Goal: Information Seeking & Learning: Learn about a topic

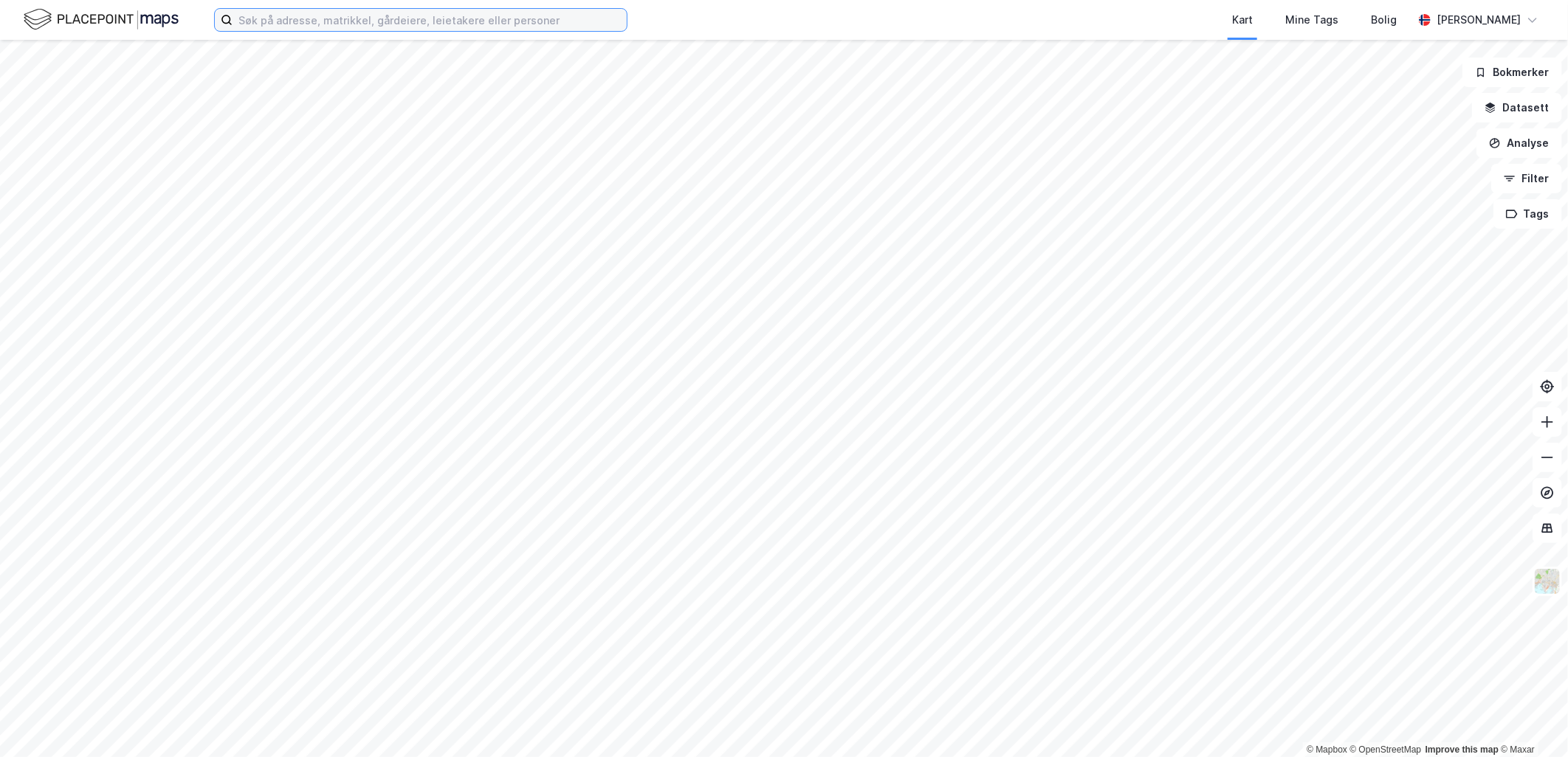
click at [249, 23] on input at bounding box center [430, 20] width 394 height 22
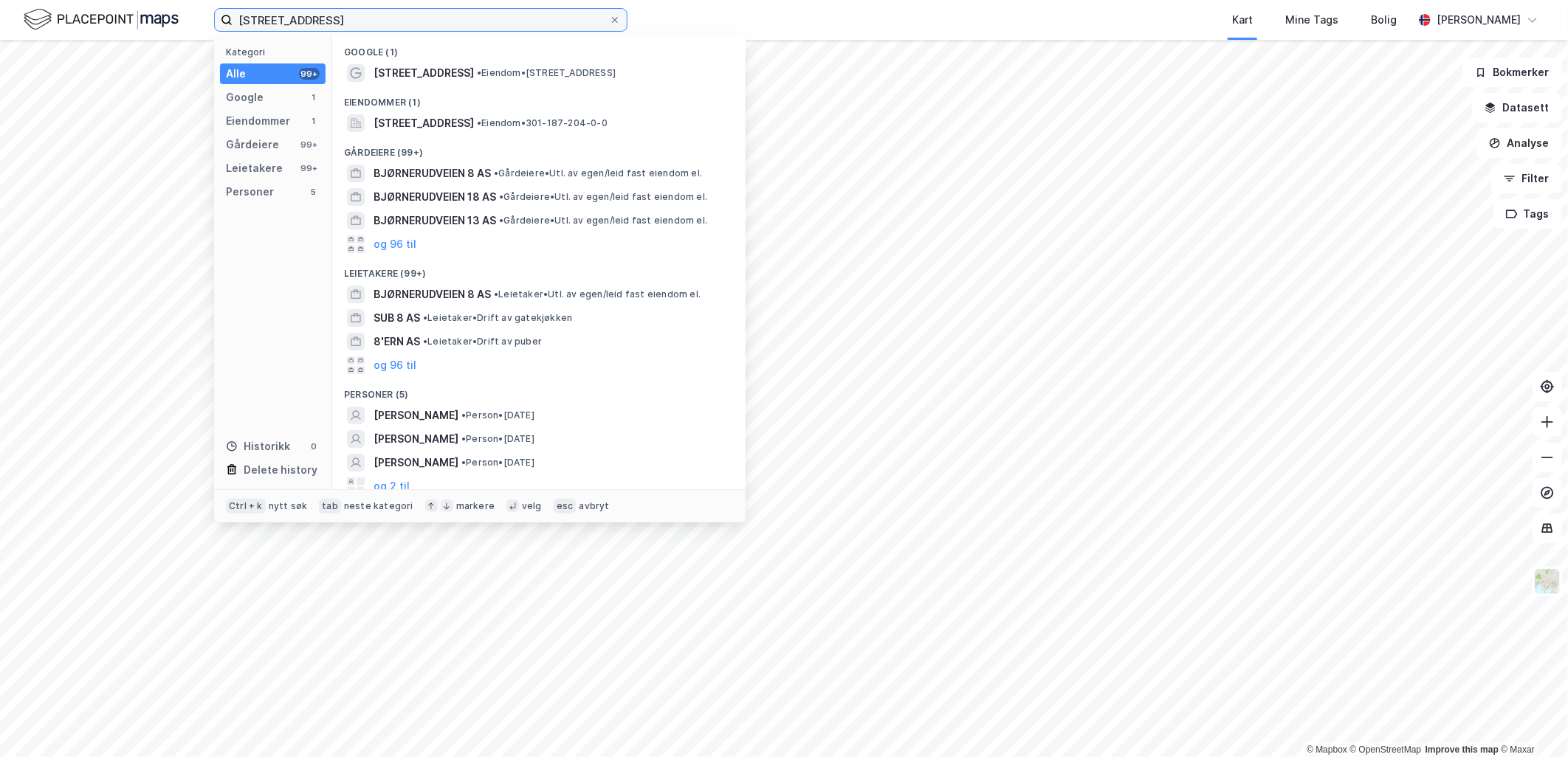
type input "[STREET_ADDRESS]"
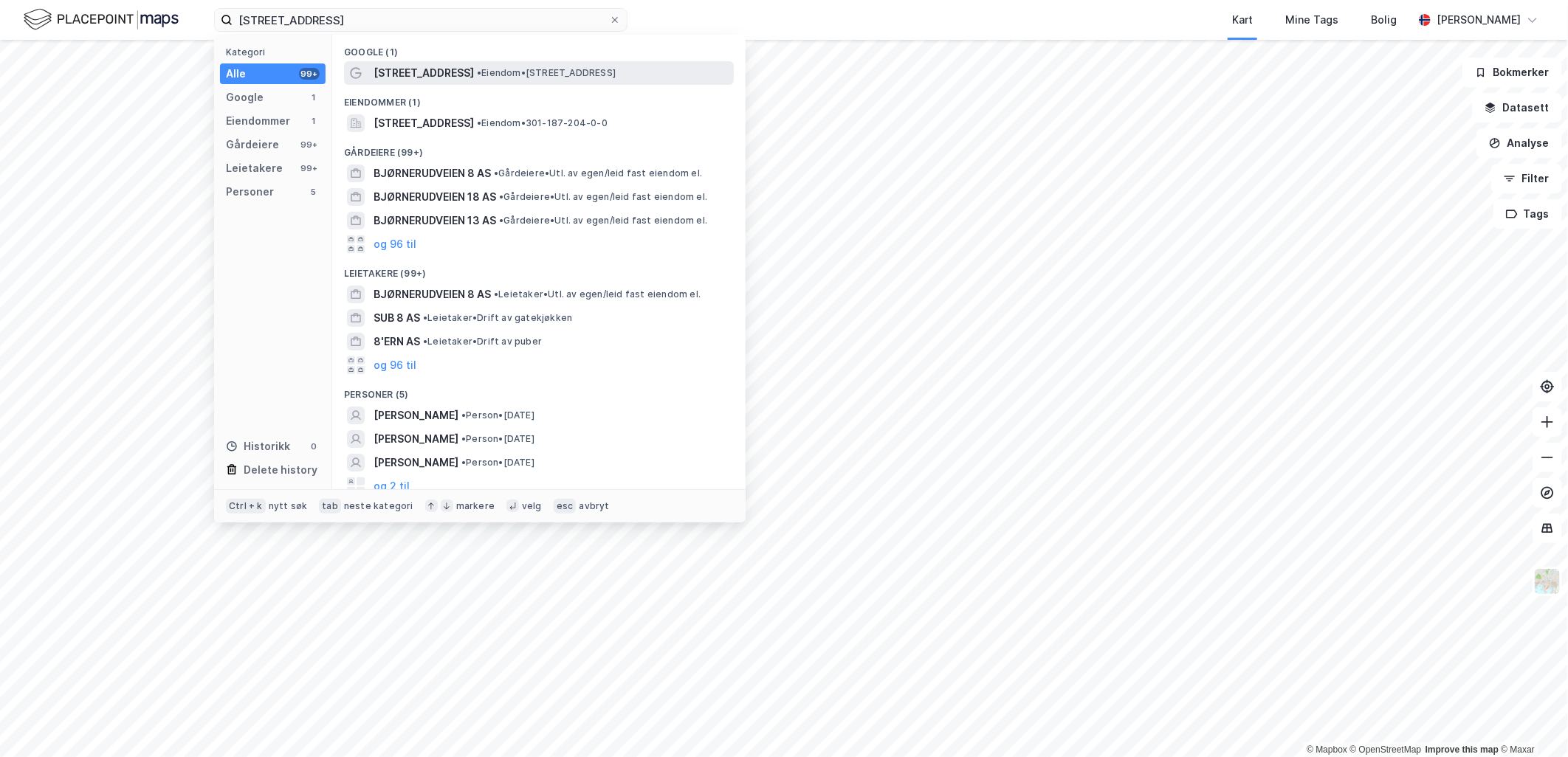
click at [480, 67] on div "[STREET_ADDRESS] • Eiendom • [STREET_ADDRESS]" at bounding box center [552, 73] width 357 height 17
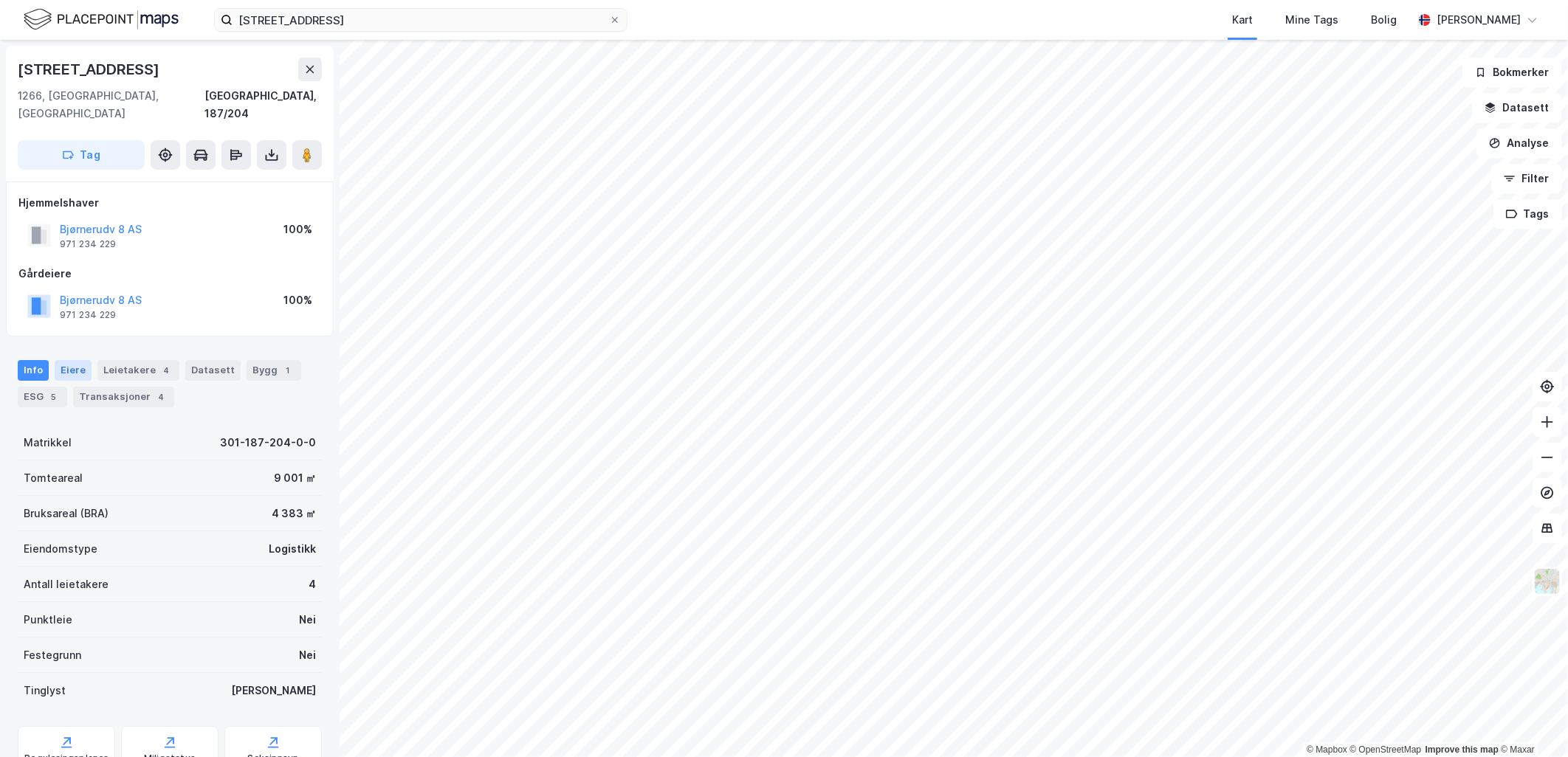
click at [71, 360] on div "Eiere" at bounding box center [73, 370] width 37 height 20
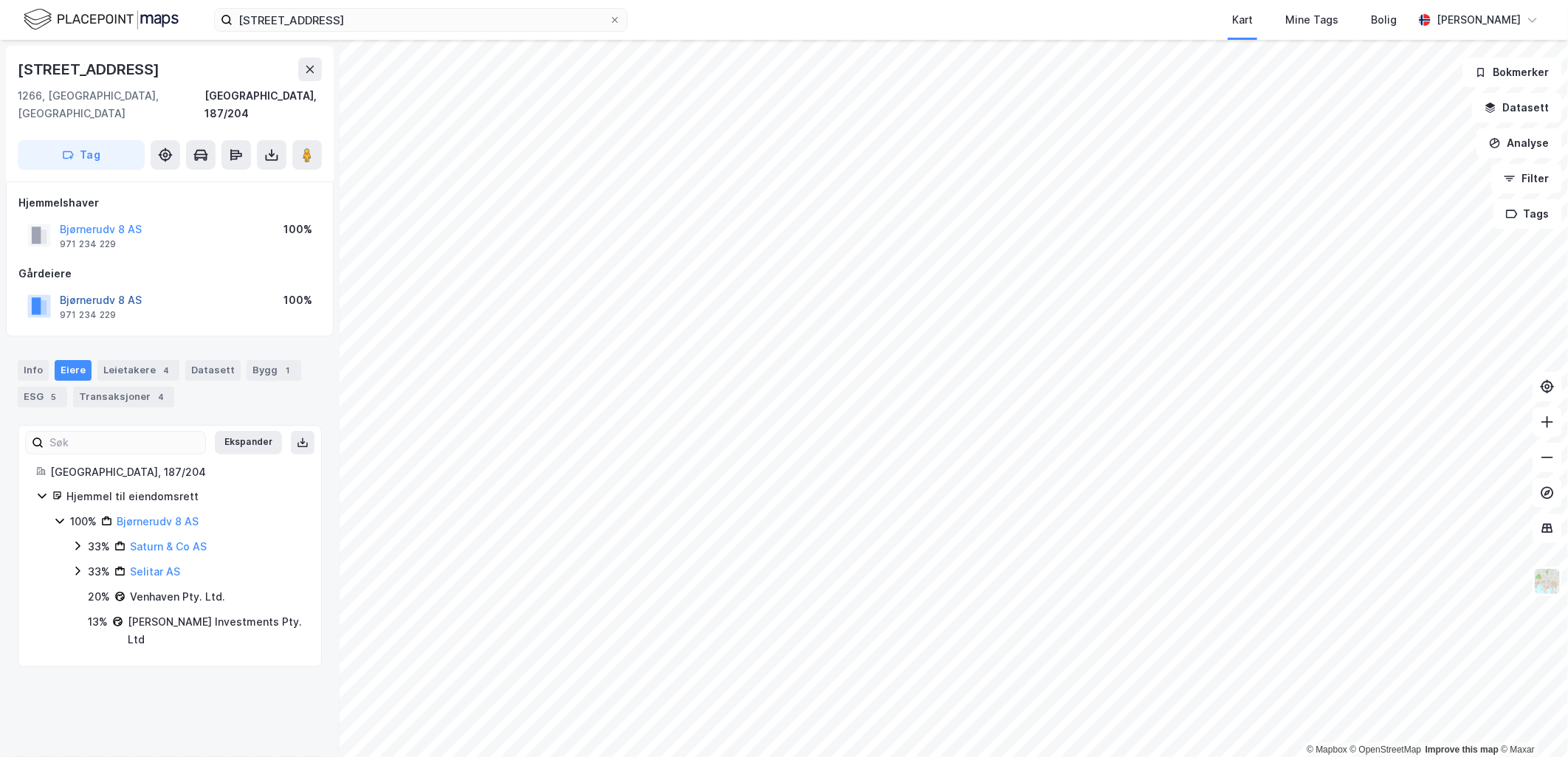
click at [0, 0] on button "Bjørnerudv 8 AS" at bounding box center [0, 0] width 0 height 0
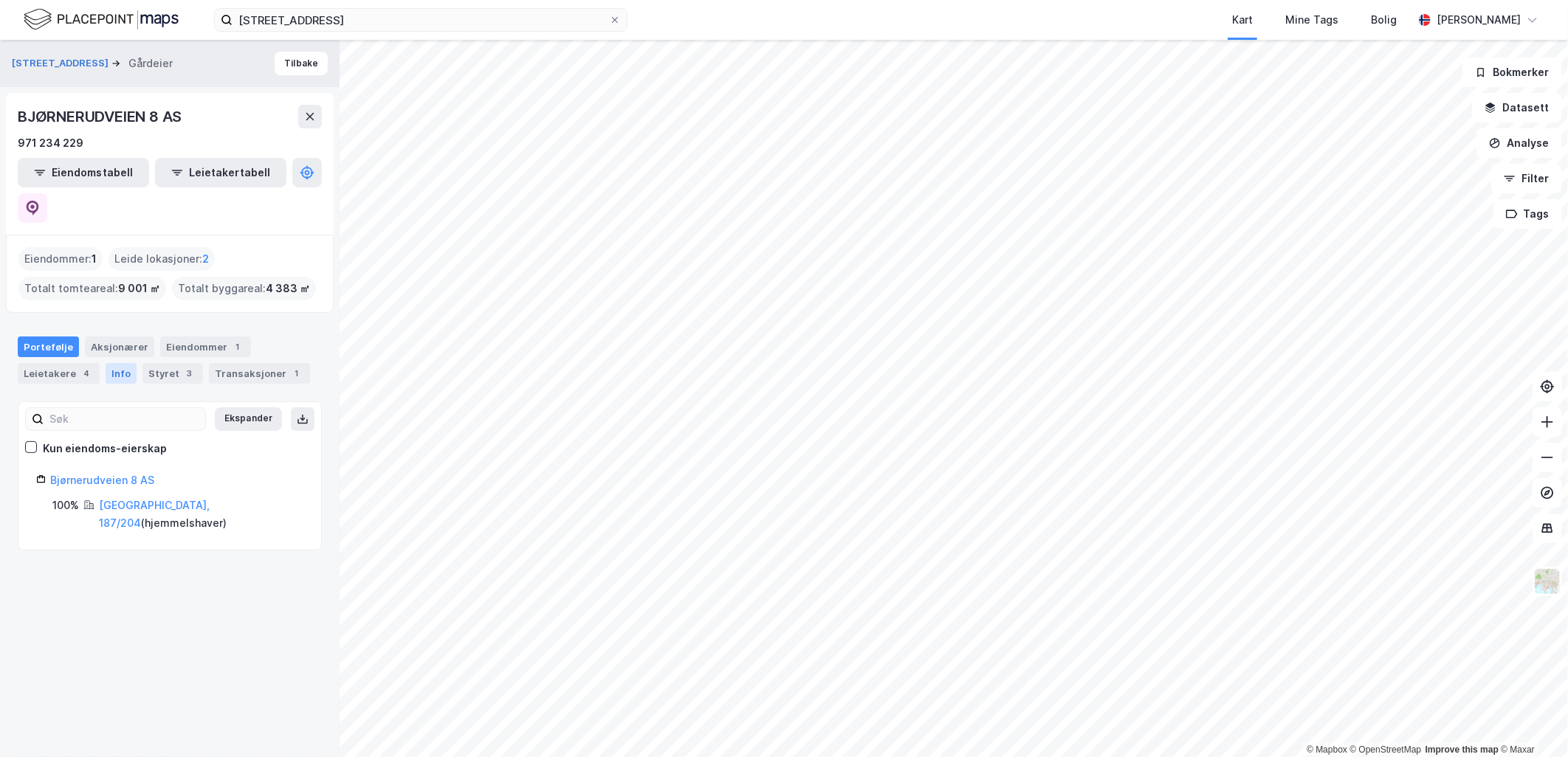
click at [120, 363] on div "Info" at bounding box center [121, 373] width 31 height 20
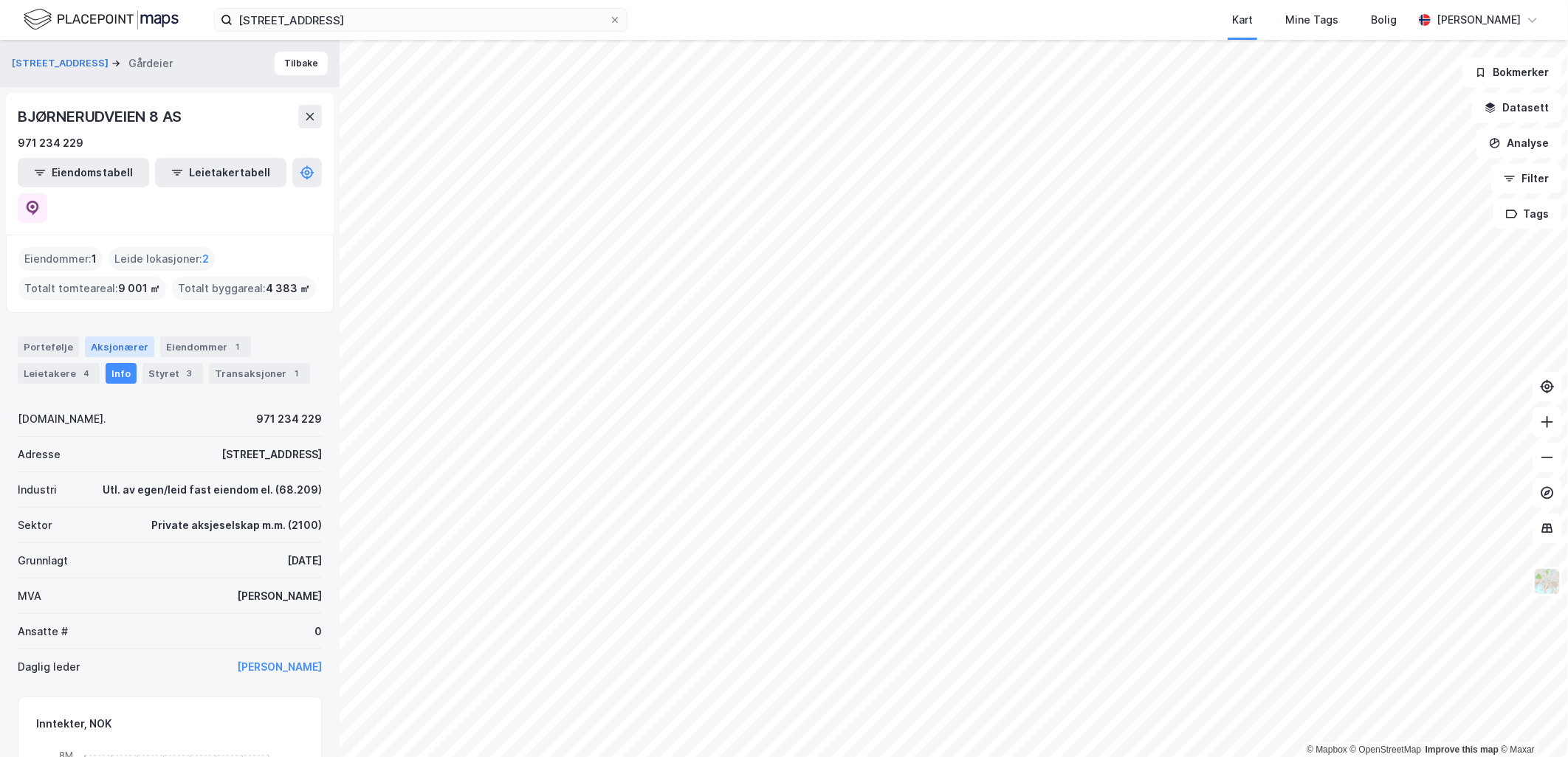
click at [109, 336] on div "Aksjonærer" at bounding box center [120, 346] width 70 height 20
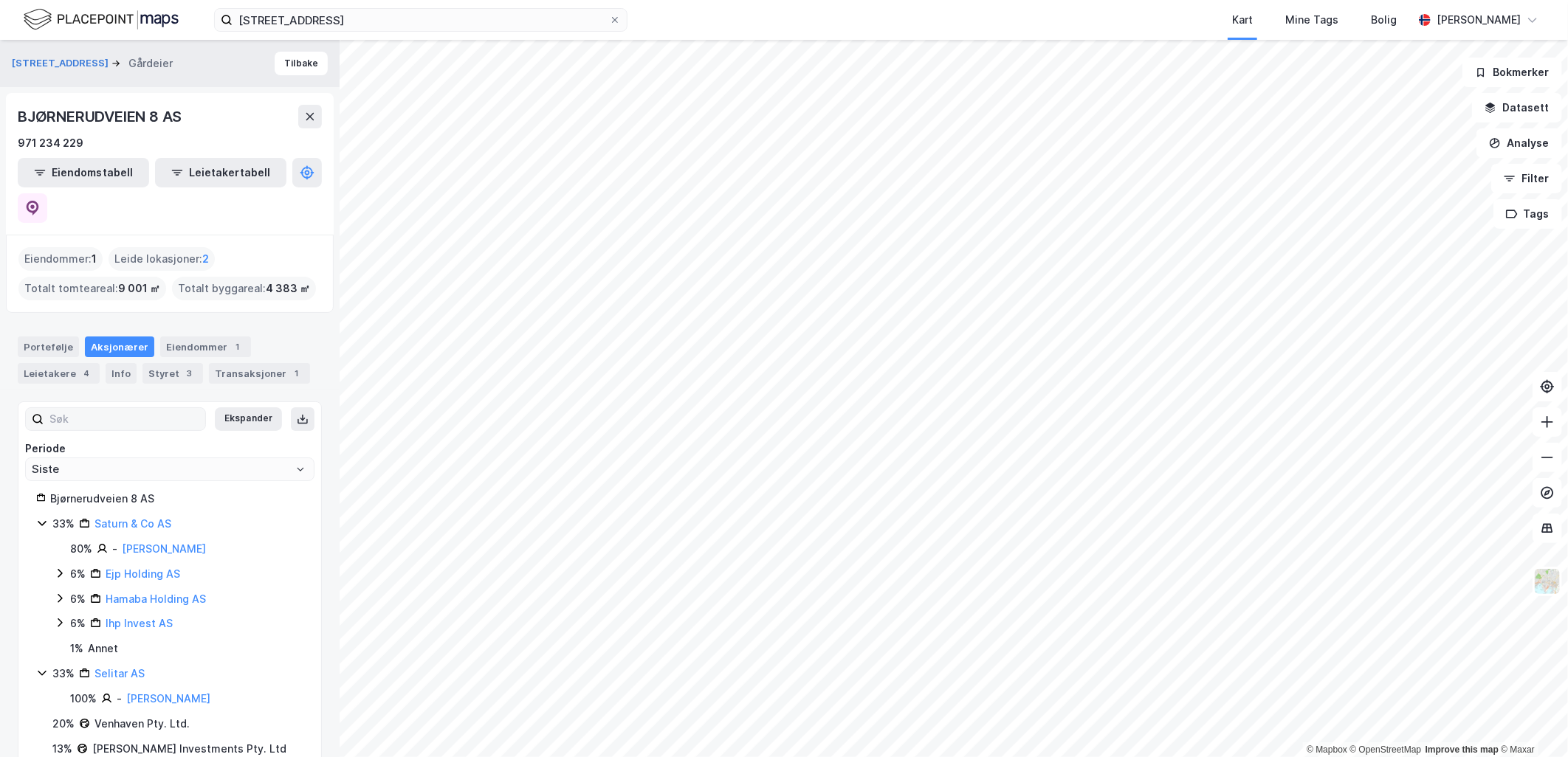
scroll to position [2, 0]
click at [67, 564] on div "6% Ejp Holding AS" at bounding box center [178, 572] width 249 height 17
click at [72, 564] on div "6%" at bounding box center [77, 572] width 15 height 17
click at [40, 665] on icon at bounding box center [42, 671] width 12 height 12
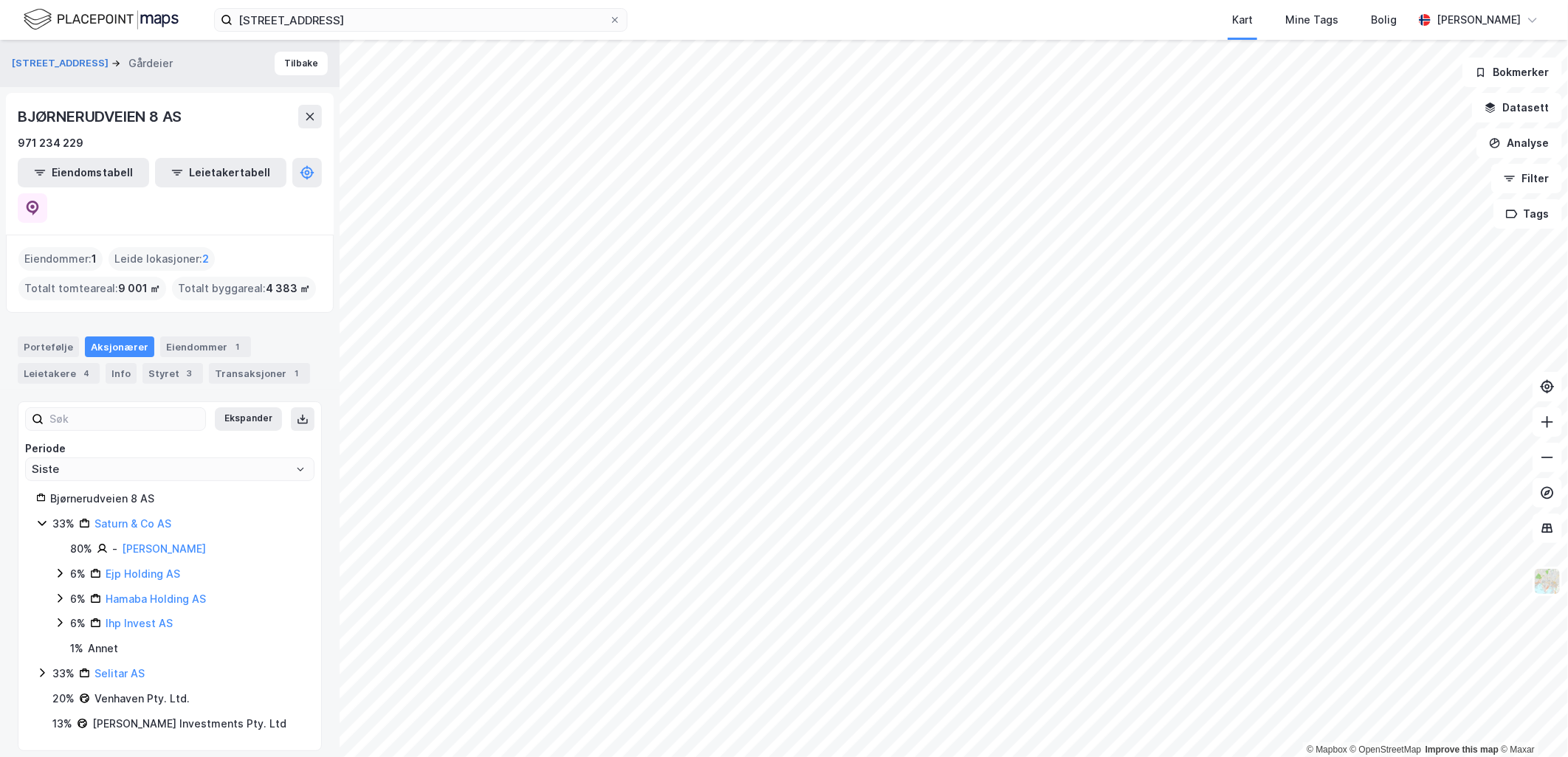
click at [42, 517] on icon at bounding box center [42, 523] width 12 height 12
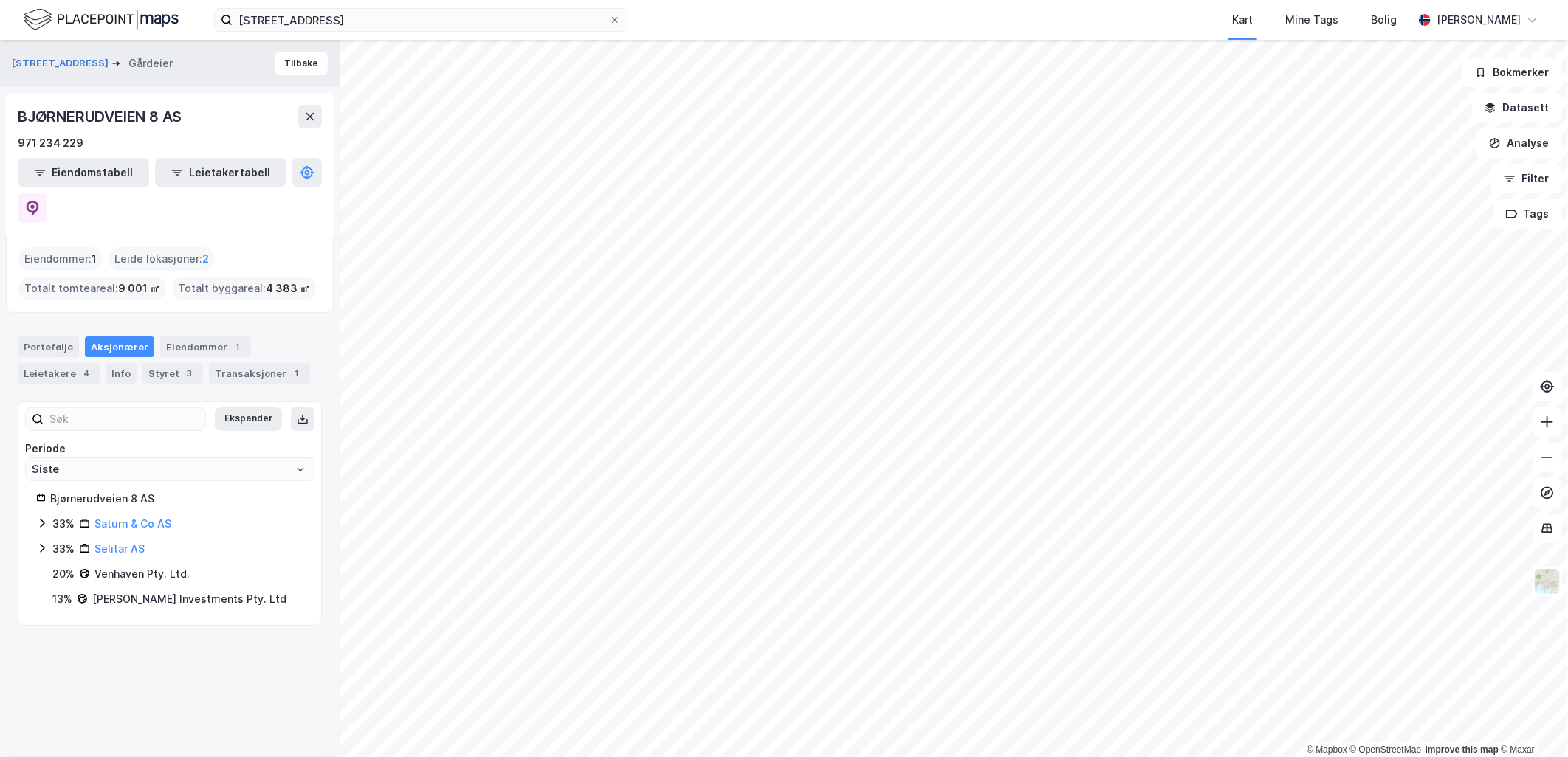
click at [72, 590] on div "13% [PERSON_NAME] Investments Pty. Ltd" at bounding box center [177, 599] width 251 height 17
click at [193, 590] on div "[PERSON_NAME] Investments Pty. Ltd" at bounding box center [190, 599] width 194 height 17
click at [186, 590] on div "[PERSON_NAME] Investments Pty. Ltd" at bounding box center [190, 599] width 194 height 17
drag, startPoint x: 186, startPoint y: 565, endPoint x: 91, endPoint y: 527, distance: 102.3
click at [91, 527] on div "33% Saturn & Co AS 33% Selitar AS 20% Venhaven Pty. Ltd. 13% [PERSON_NAME] Inve…" at bounding box center [170, 561] width 267 height 93
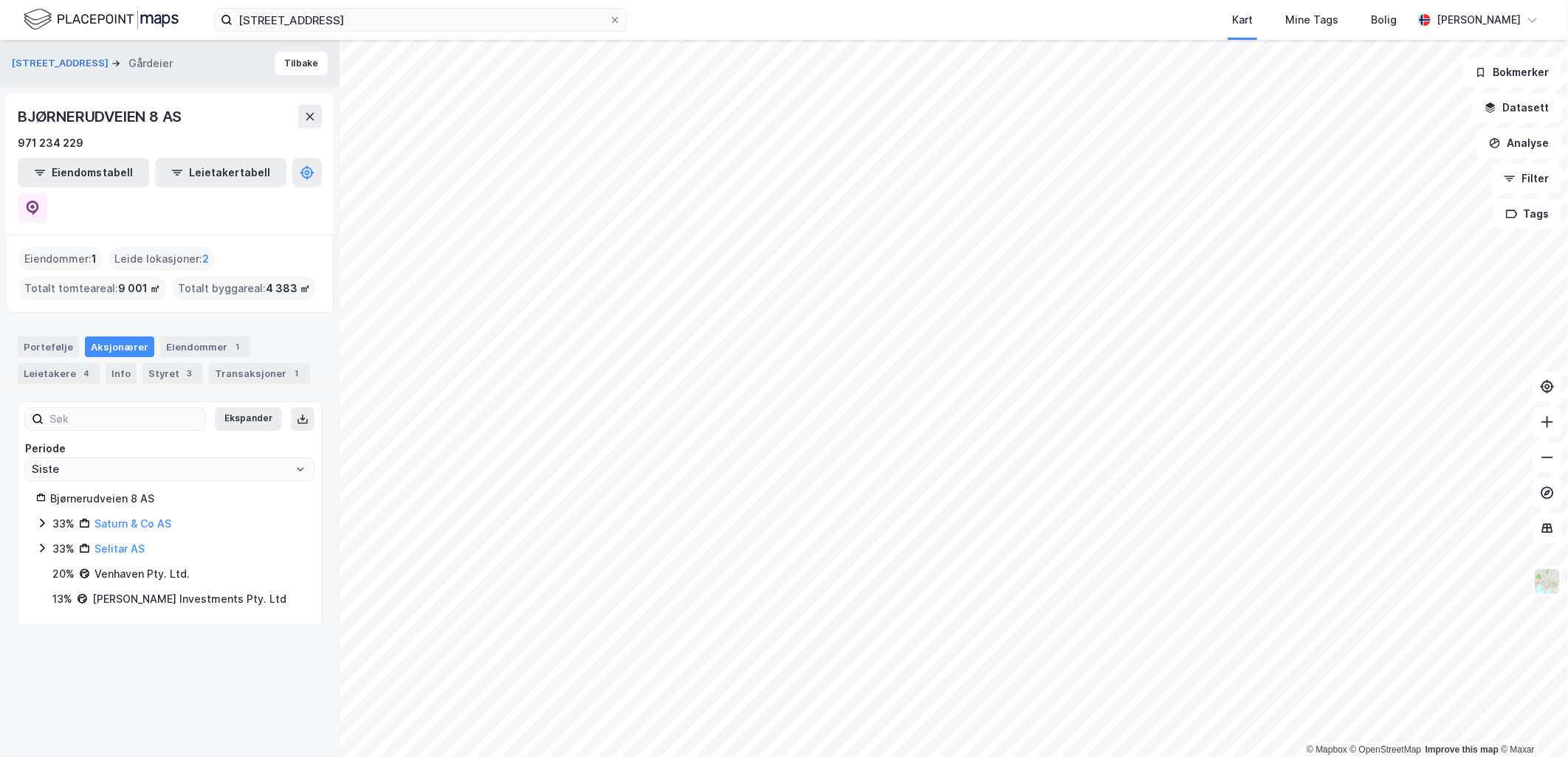
click at [39, 543] on icon at bounding box center [42, 549] width 12 height 12
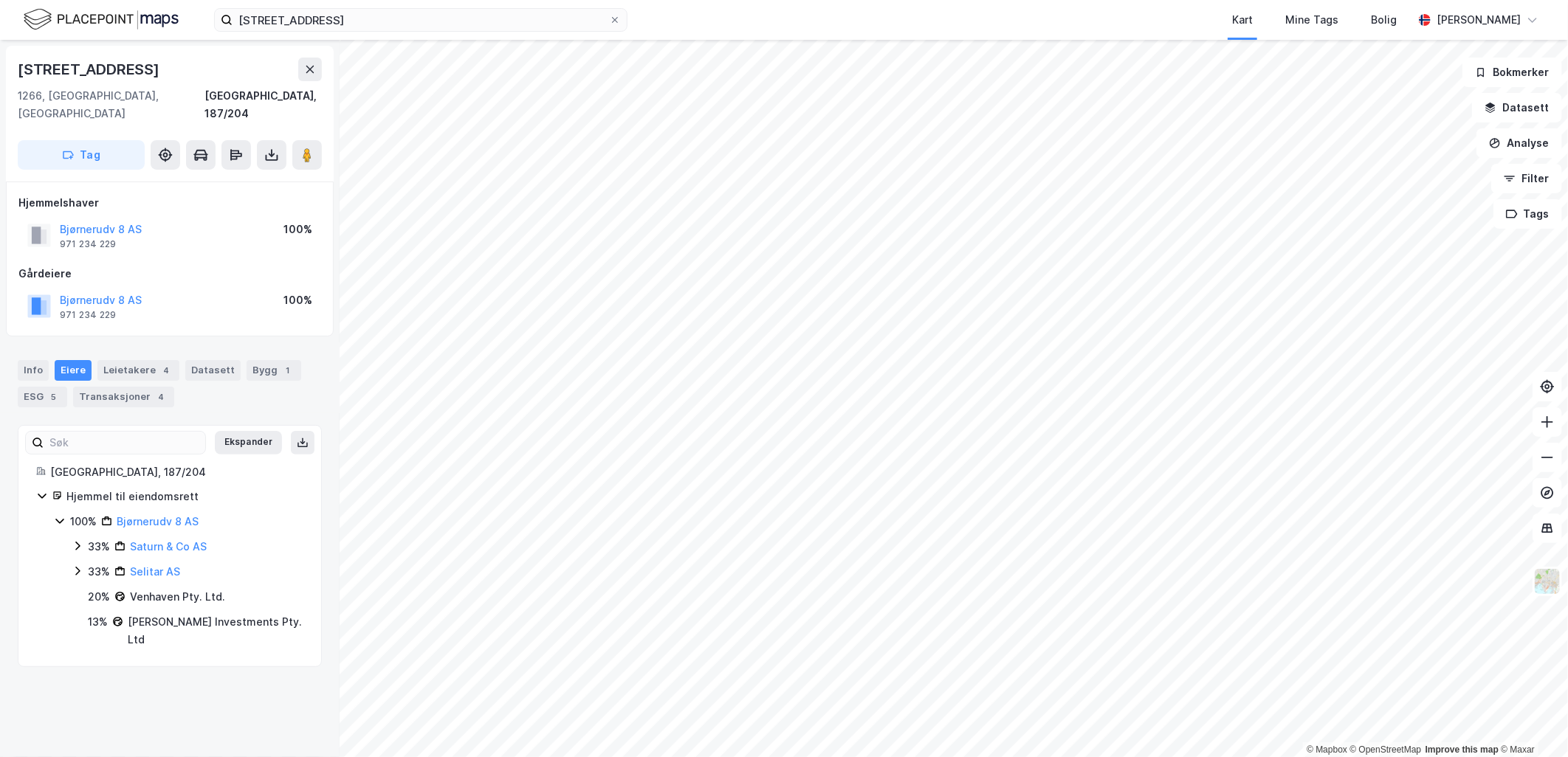
click at [54, 515] on icon at bounding box center [60, 521] width 12 height 12
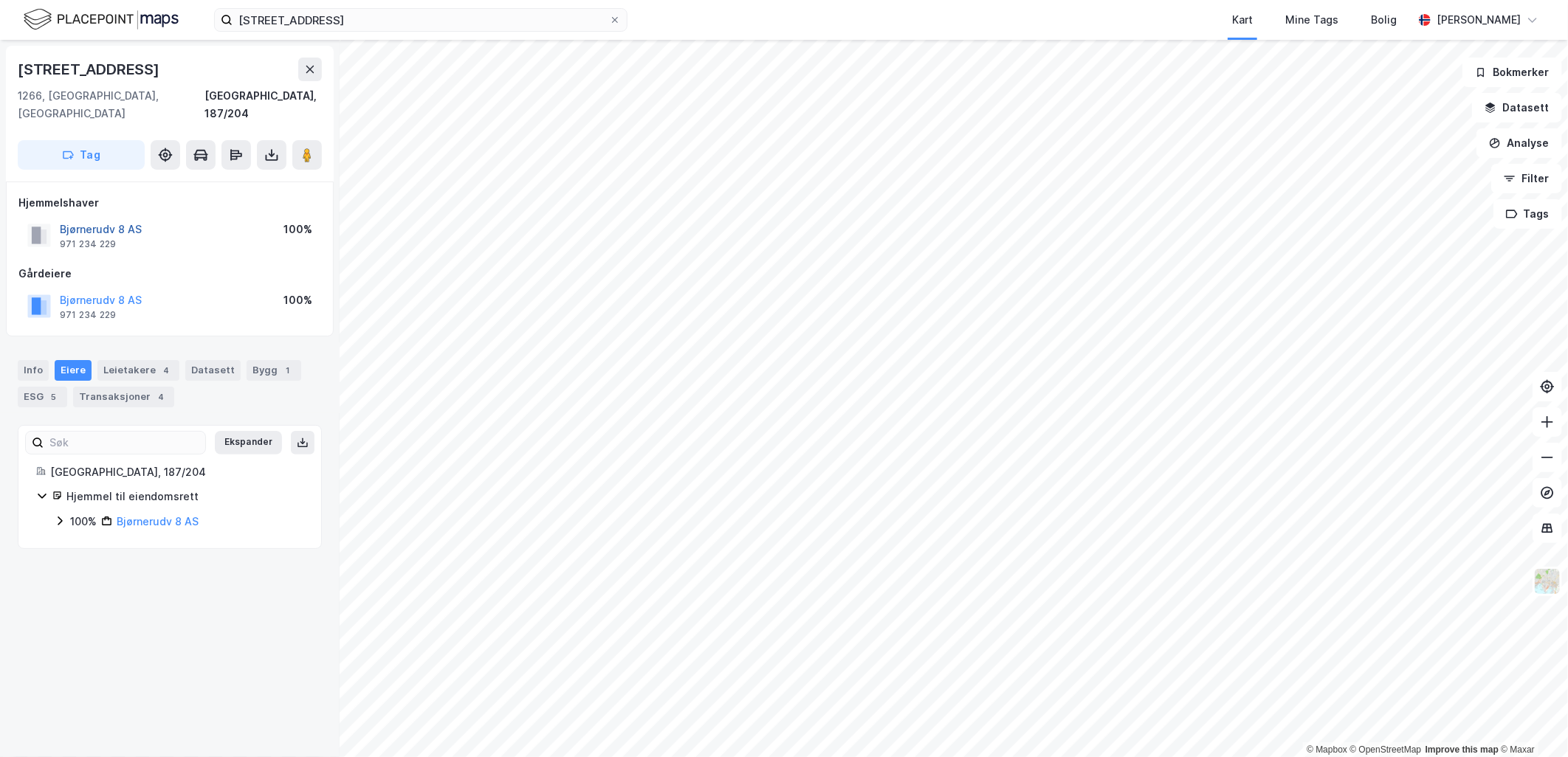
click at [0, 0] on button "Bjørnerudv 8 AS" at bounding box center [0, 0] width 0 height 0
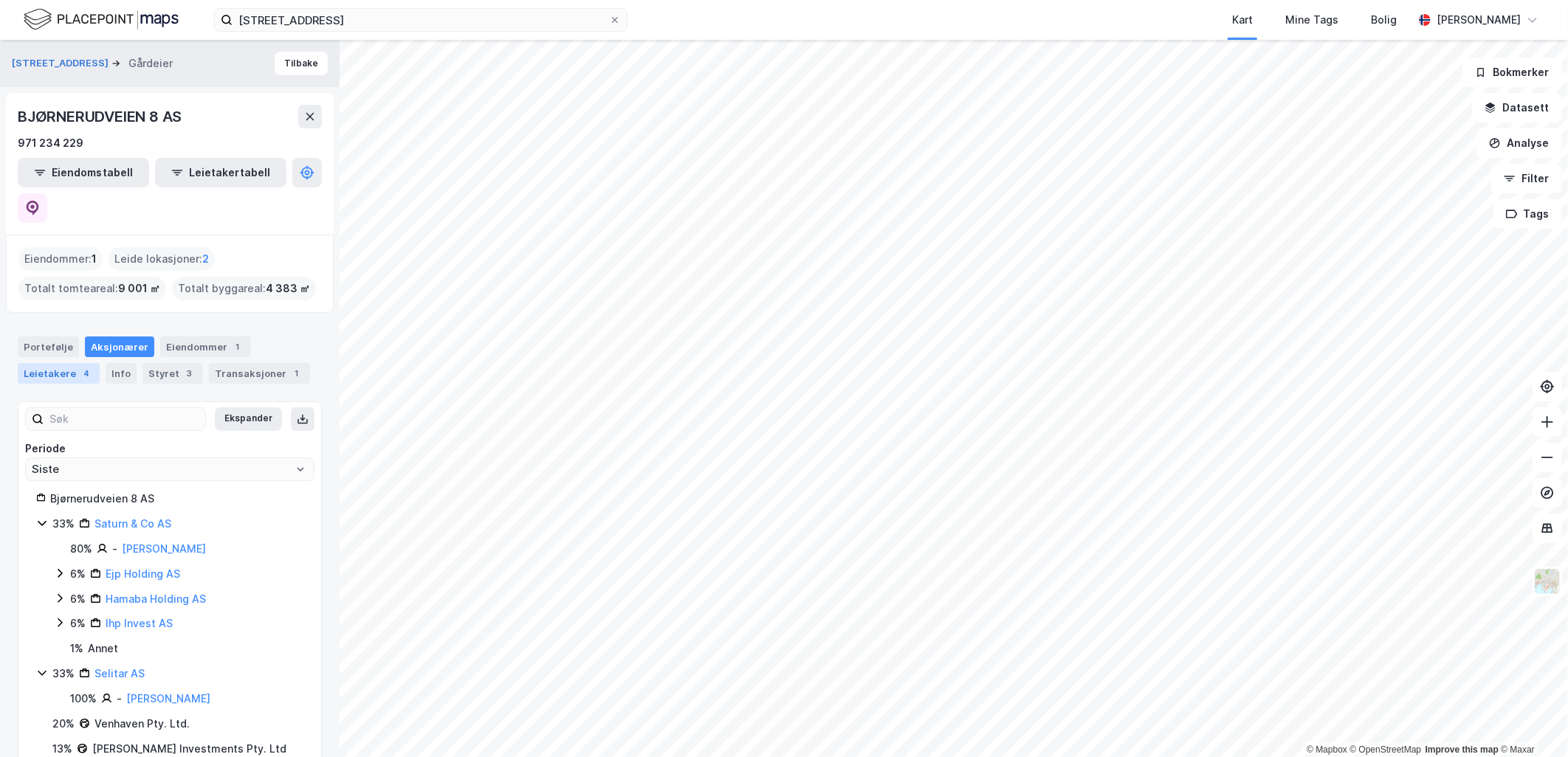
click at [52, 363] on div "Leietakere 4" at bounding box center [58, 373] width 82 height 20
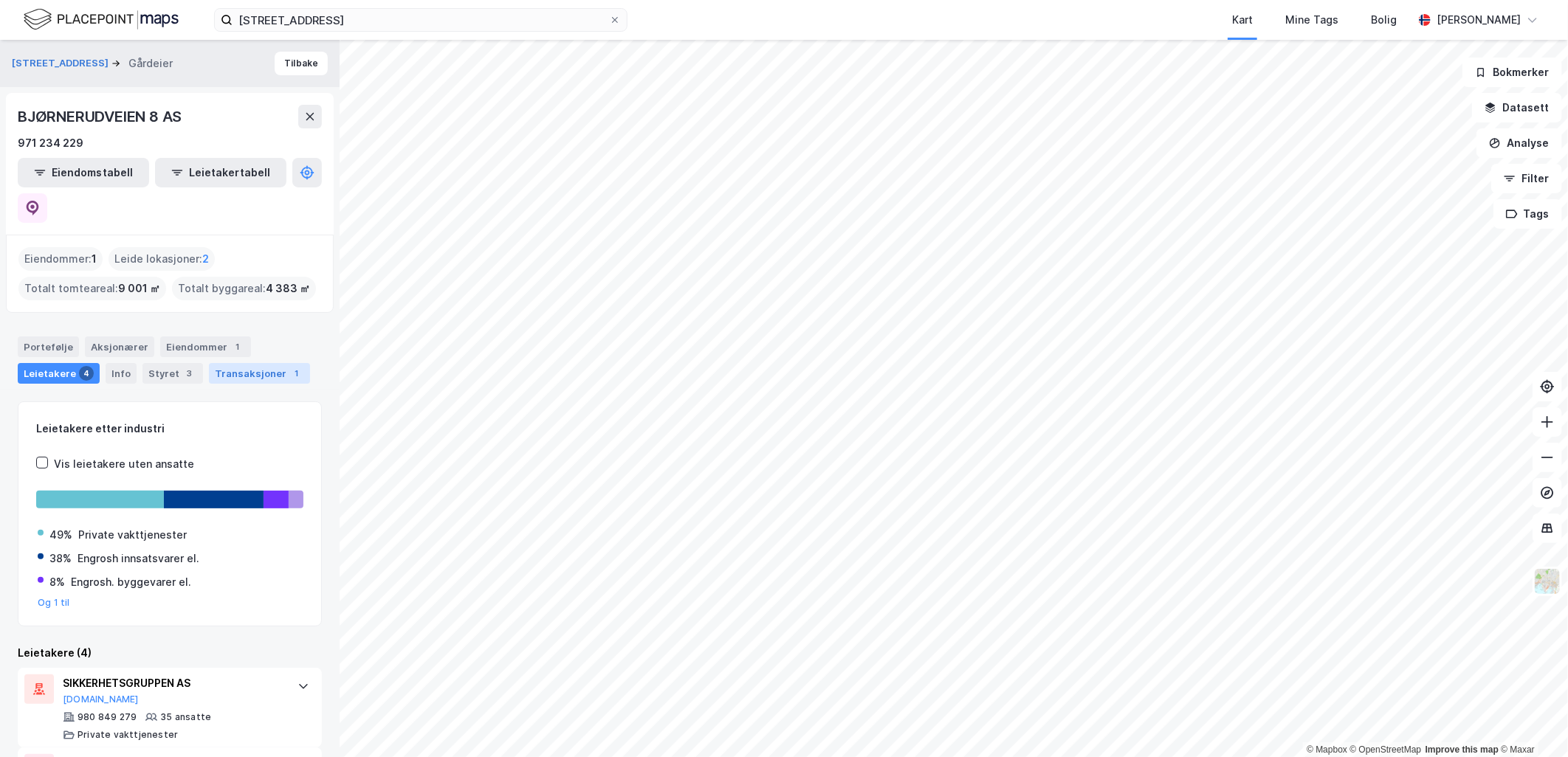
click at [218, 363] on div "Transaksjoner 1" at bounding box center [259, 373] width 101 height 20
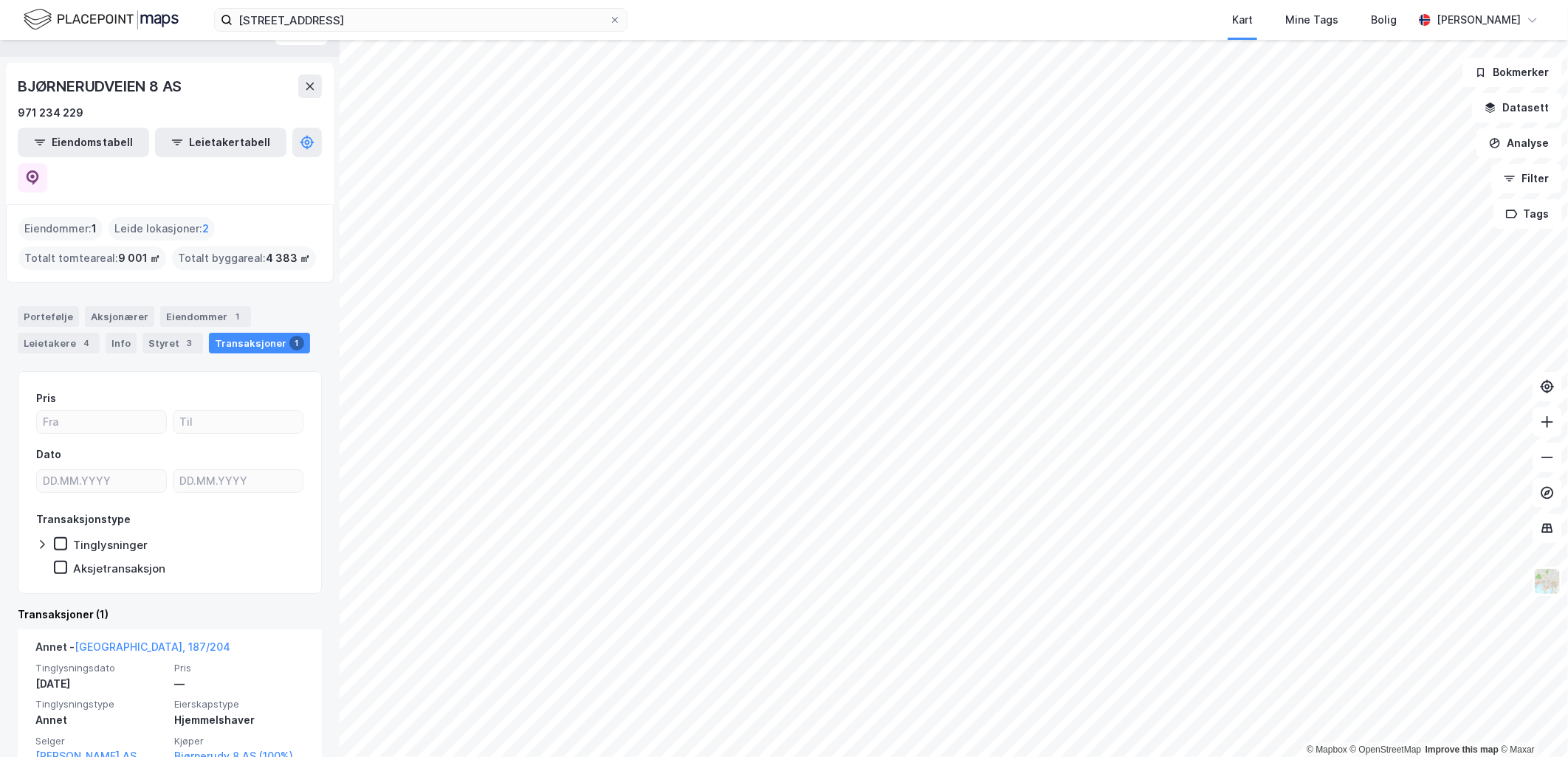
scroll to position [46, 0]
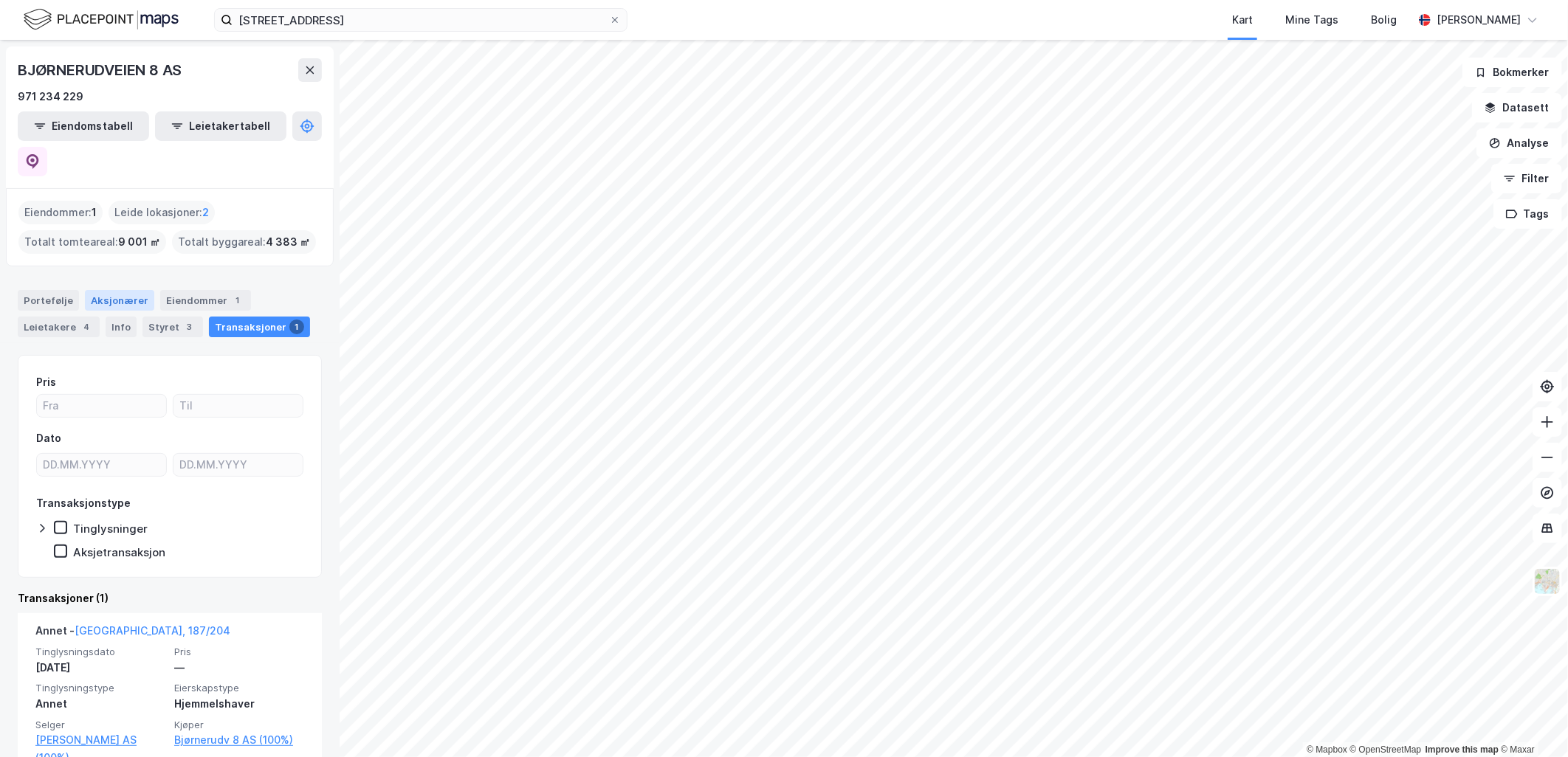
click at [97, 290] on div "Aksjonærer" at bounding box center [120, 300] width 70 height 20
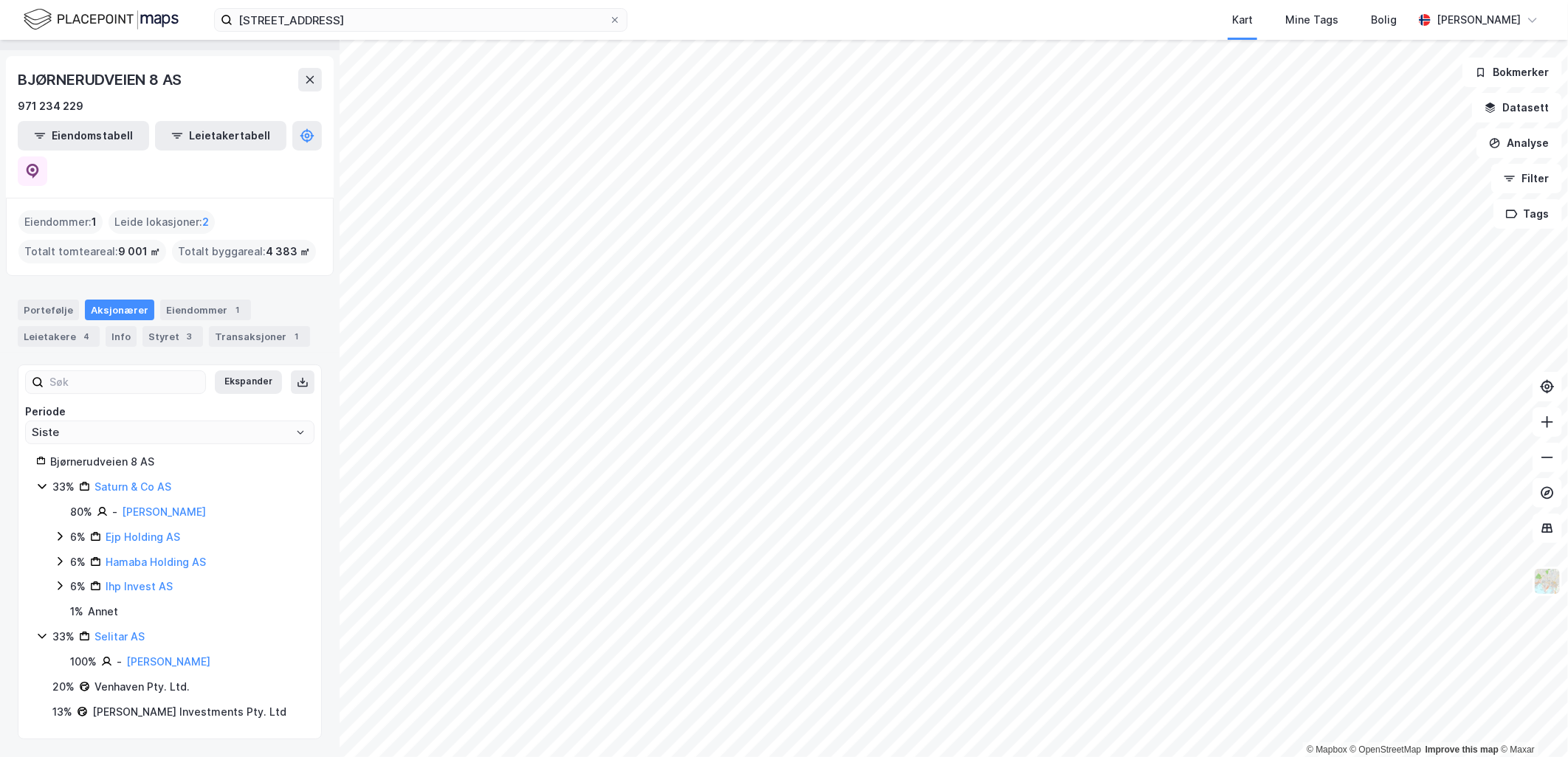
scroll to position [2, 0]
